Goal: Information Seeking & Learning: Check status

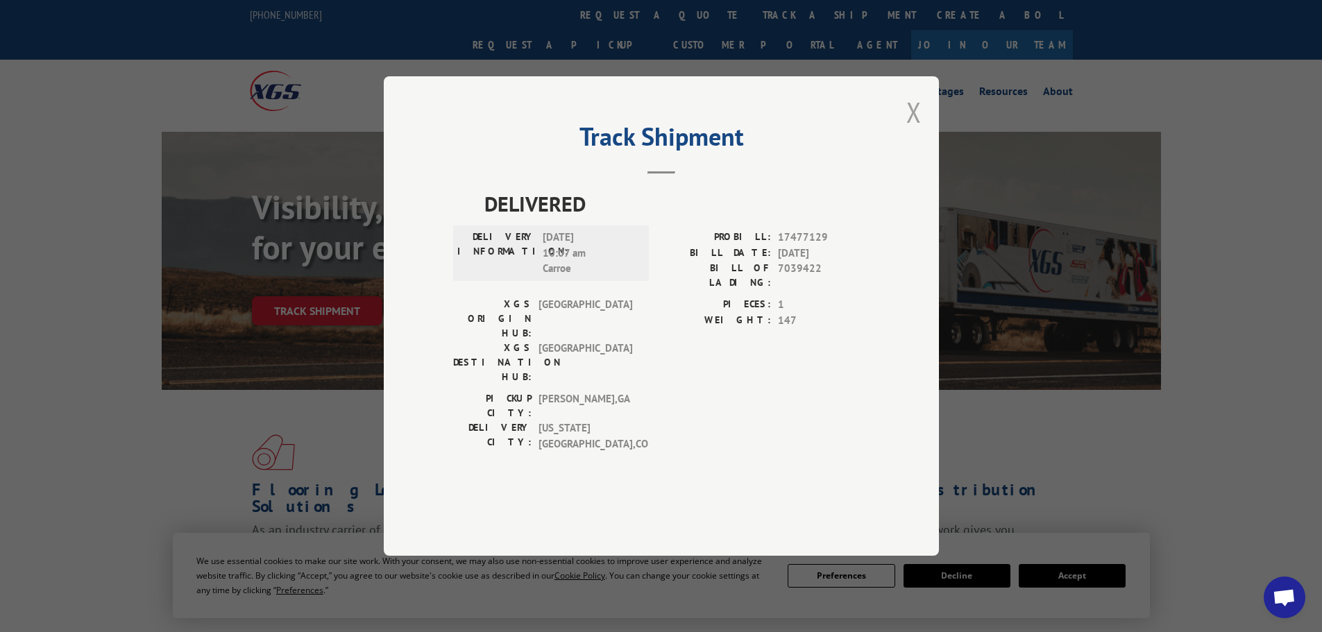
click at [913, 130] on button "Close modal" at bounding box center [913, 112] width 15 height 37
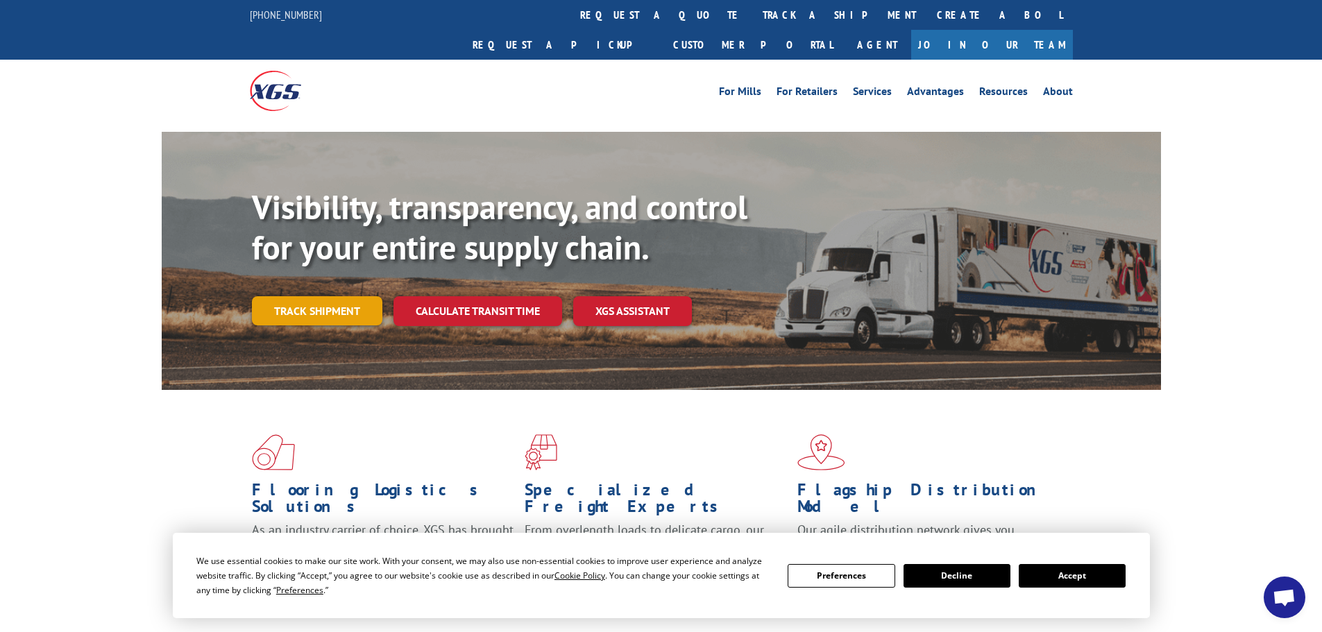
click at [335, 296] on link "Track shipment" at bounding box center [317, 310] width 130 height 29
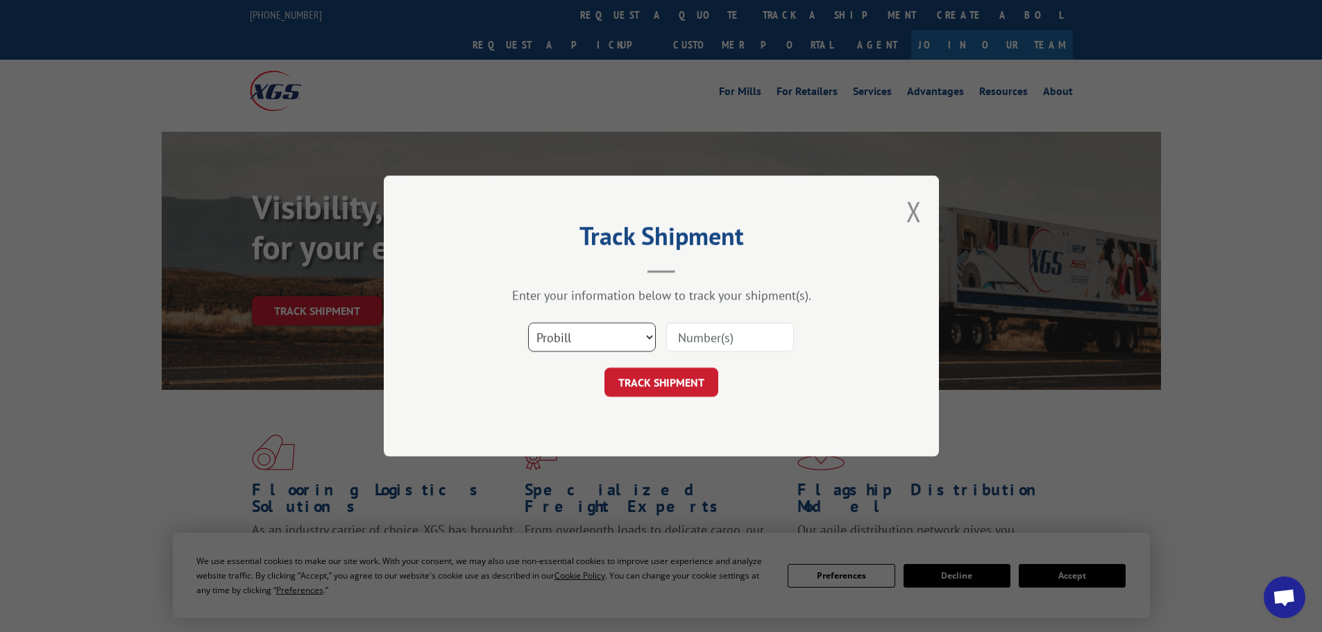
click at [583, 337] on select "Select category... Probill BOL PO" at bounding box center [592, 337] width 128 height 29
select select "bol"
click at [528, 323] on select "Select category... Probill BOL PO" at bounding box center [592, 337] width 128 height 29
click at [734, 337] on input at bounding box center [730, 337] width 128 height 29
paste input "7043720"
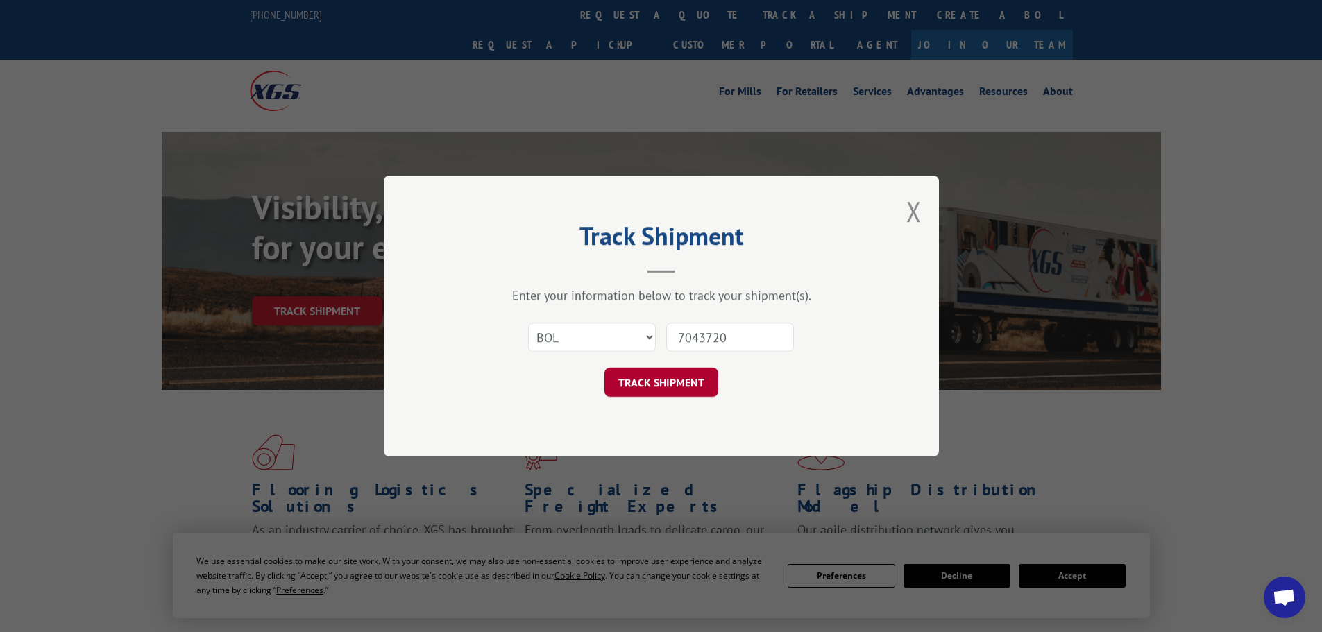
type input "7043720"
click at [669, 384] on button "TRACK SHIPMENT" at bounding box center [661, 382] width 114 height 29
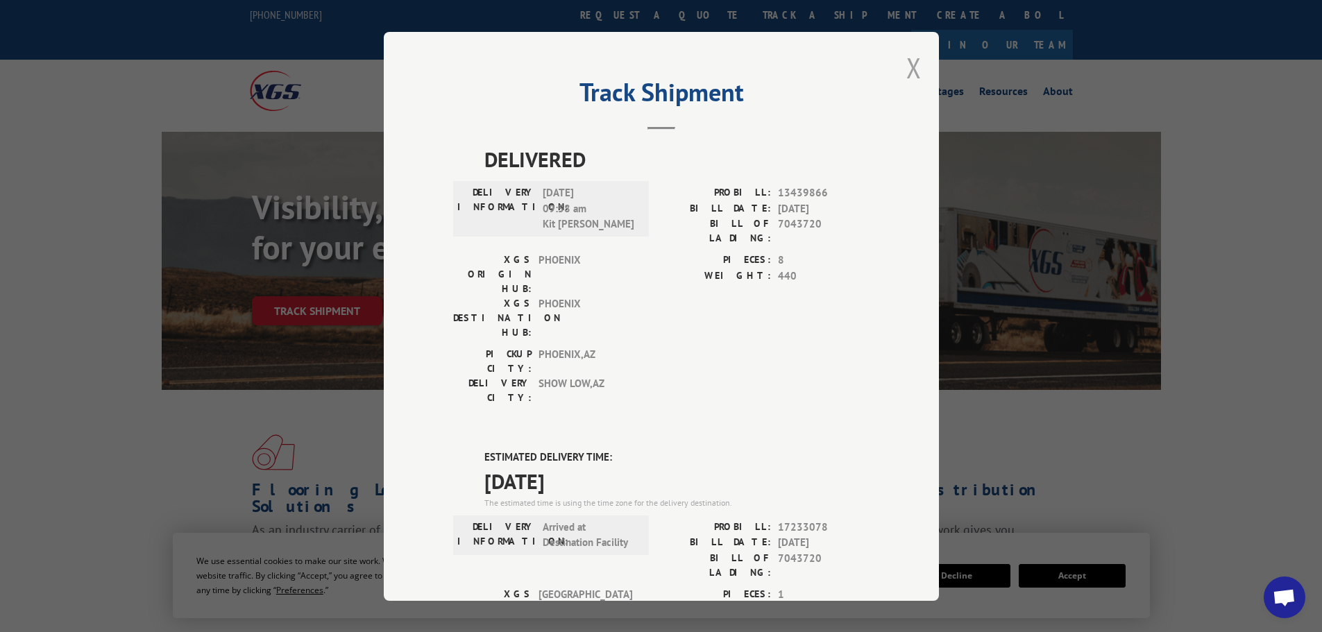
click at [907, 64] on button "Close modal" at bounding box center [913, 67] width 15 height 37
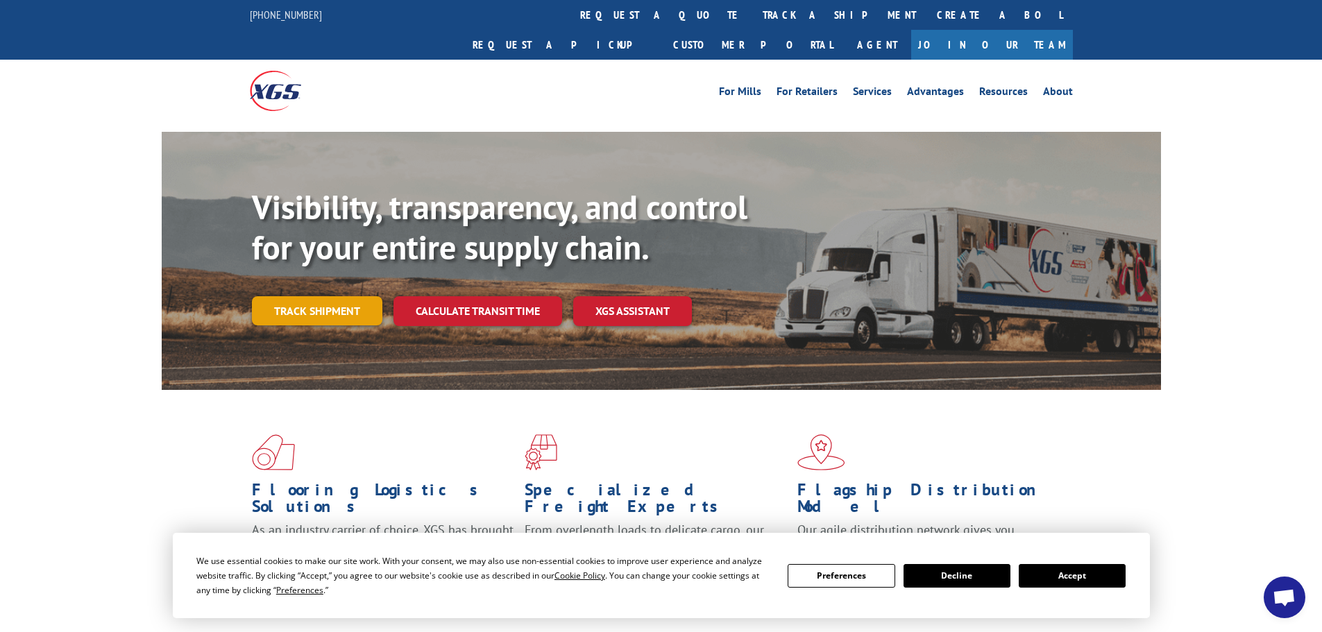
click at [312, 296] on link "Track shipment" at bounding box center [317, 310] width 130 height 29
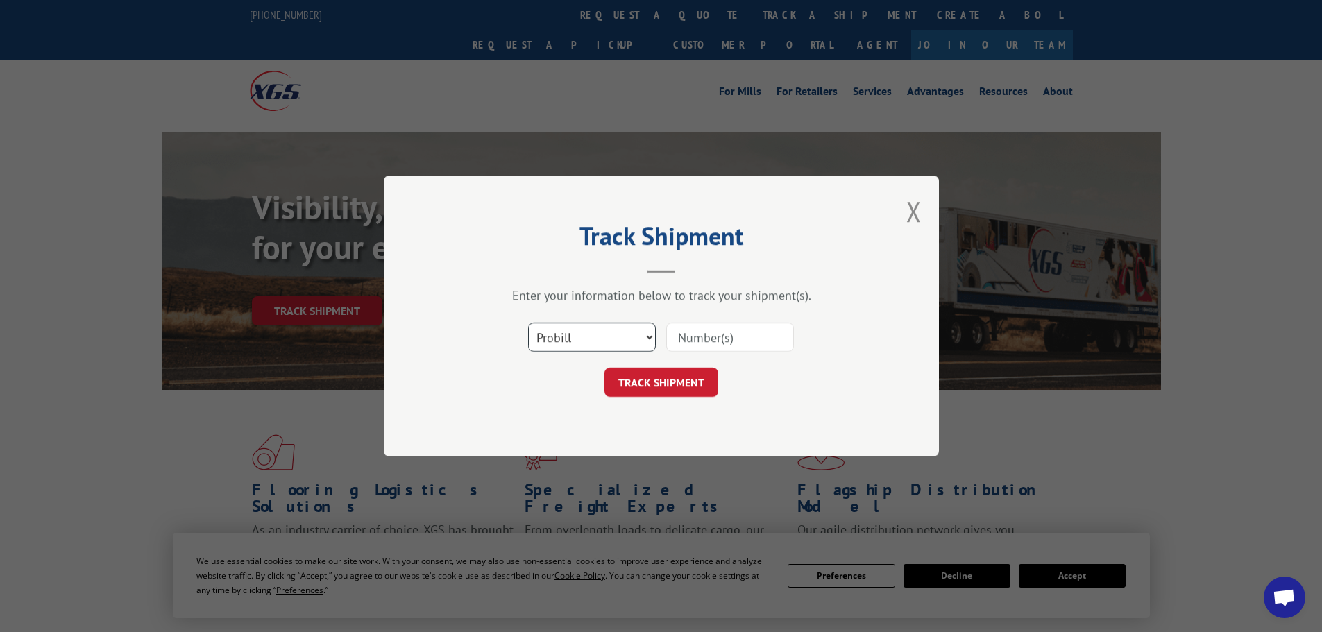
click at [576, 326] on select "Select category... Probill BOL PO" at bounding box center [592, 337] width 128 height 29
select select "bol"
click at [528, 323] on select "Select category... Probill BOL PO" at bounding box center [592, 337] width 128 height 29
click at [702, 334] on input at bounding box center [730, 337] width 128 height 29
paste input "7043720"
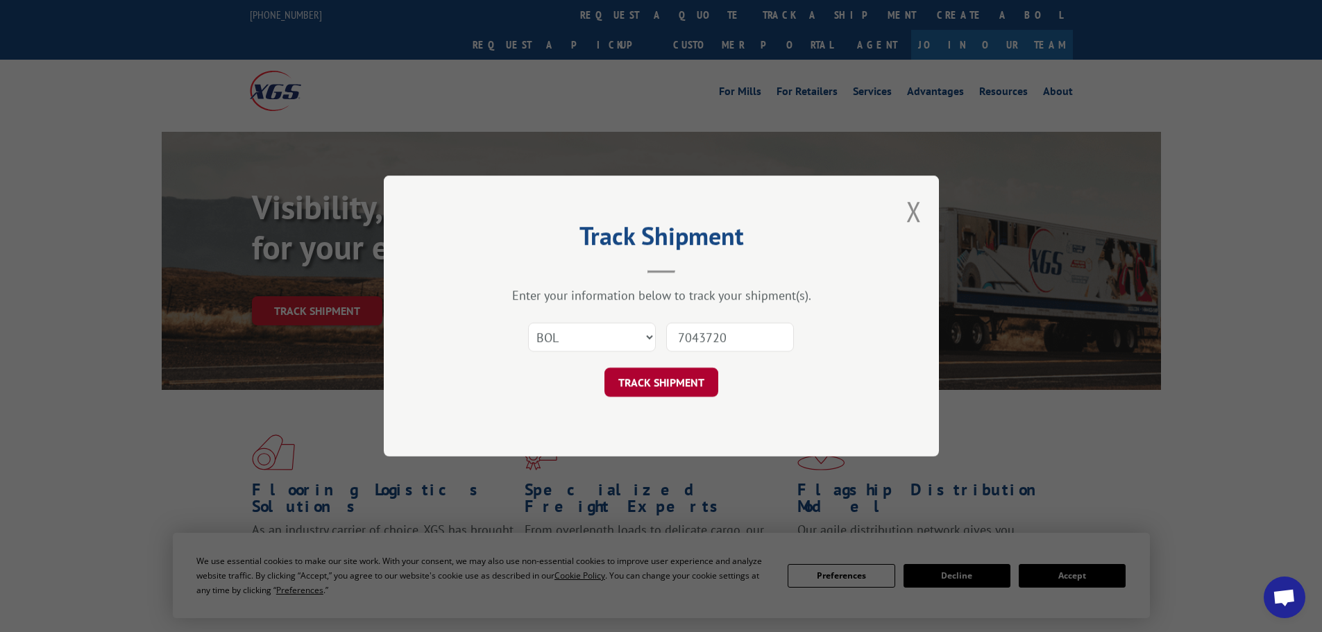
type input "7043720"
click at [671, 382] on button "TRACK SHIPMENT" at bounding box center [661, 382] width 114 height 29
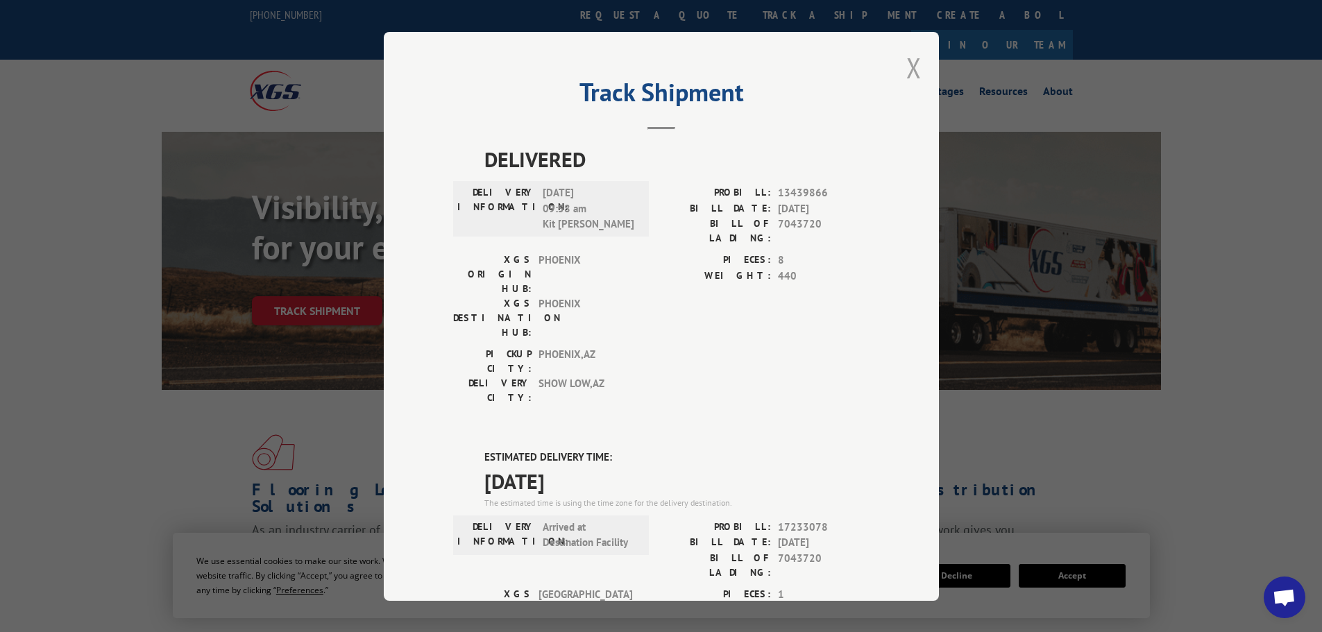
click at [906, 67] on button "Close modal" at bounding box center [913, 67] width 15 height 37
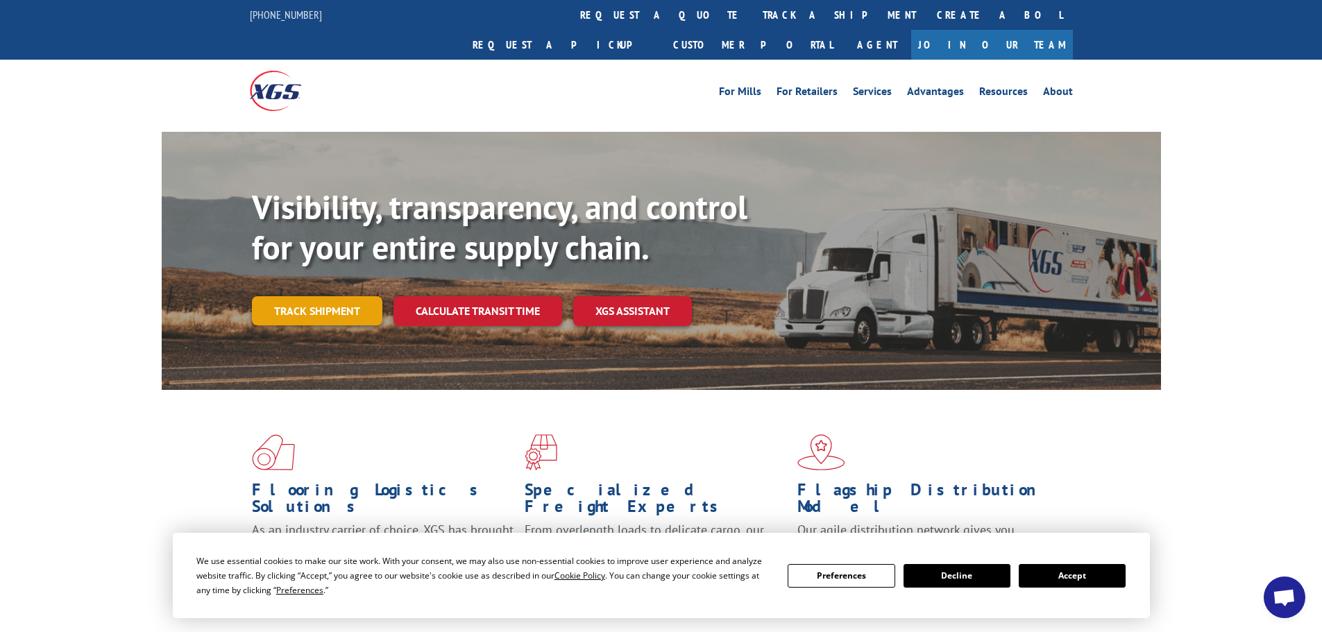
click at [292, 296] on link "Track shipment" at bounding box center [317, 310] width 130 height 29
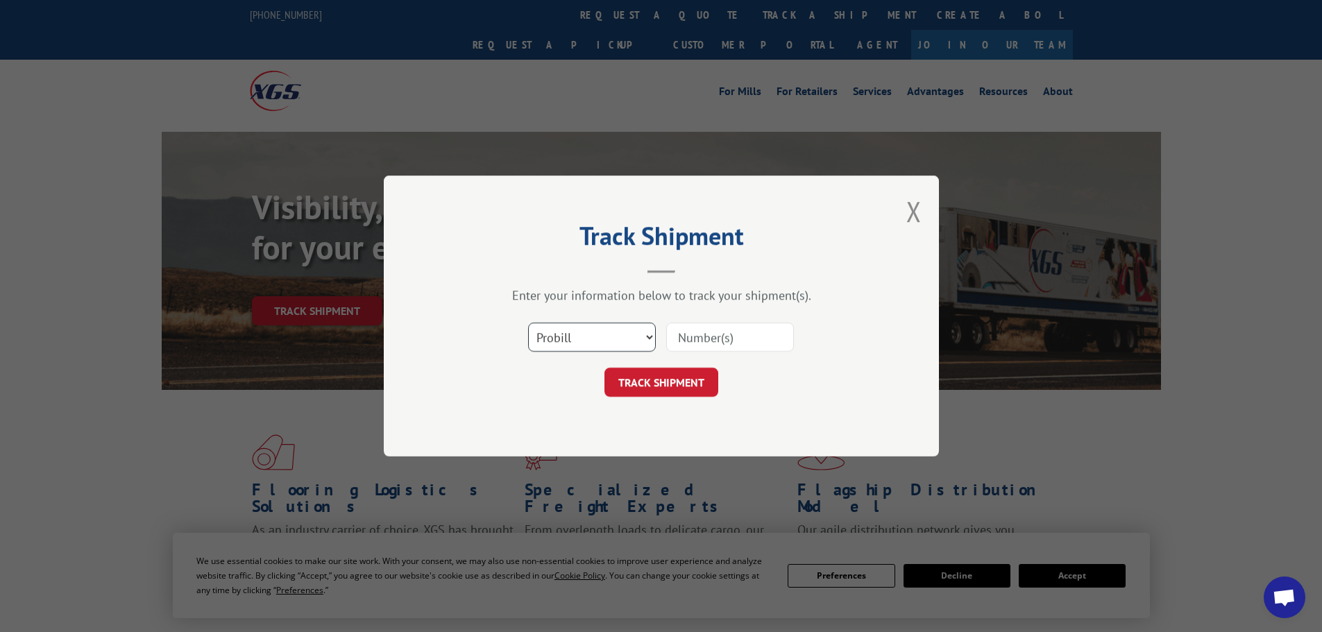
click at [589, 332] on select "Select category... Probill BOL PO" at bounding box center [592, 337] width 128 height 29
select select "bol"
click at [528, 323] on select "Select category... Probill BOL PO" at bounding box center [592, 337] width 128 height 29
click at [734, 332] on input at bounding box center [730, 337] width 128 height 29
paste input "7043720"
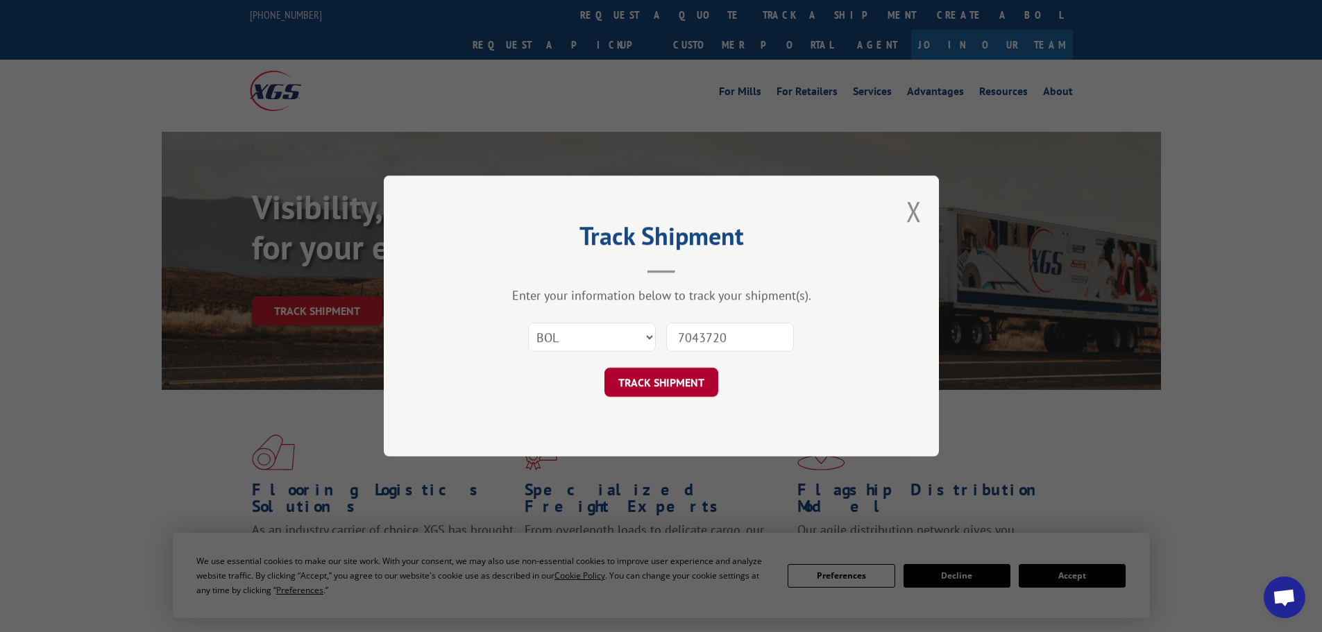
type input "7043720"
click at [659, 382] on button "TRACK SHIPMENT" at bounding box center [661, 382] width 114 height 29
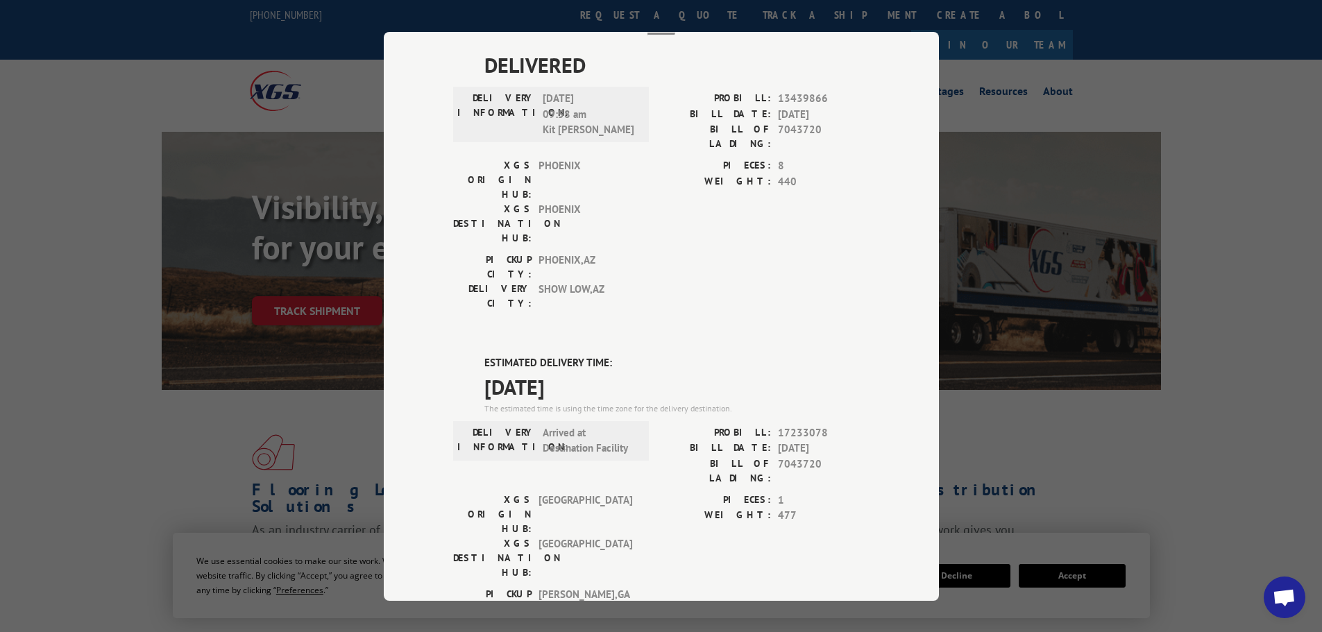
scroll to position [90, 0]
